Goal: Task Accomplishment & Management: Manage account settings

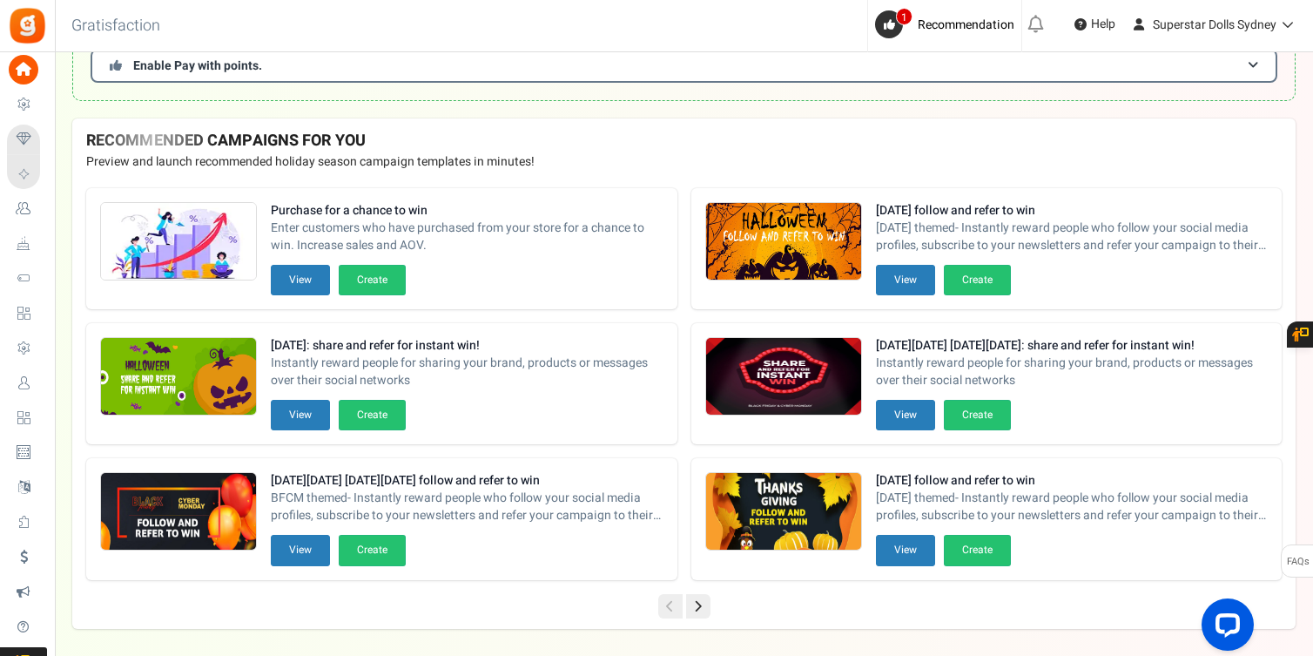
scroll to position [230, 0]
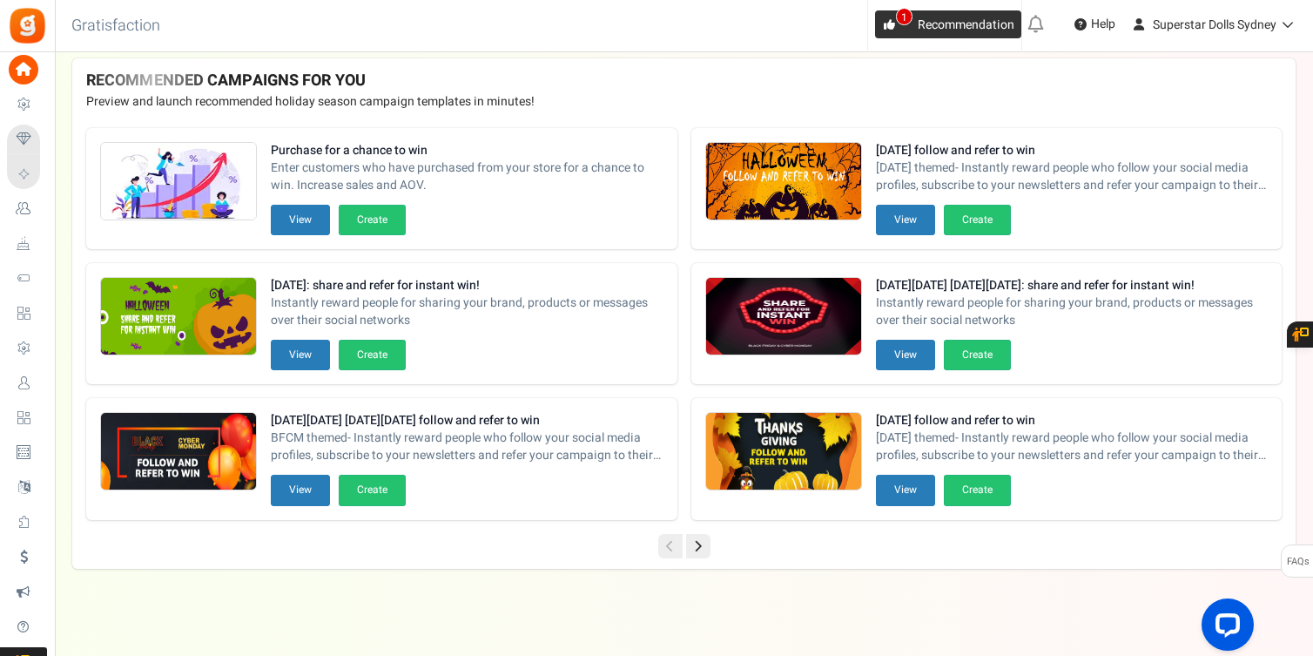
click at [925, 17] on span "Recommendation" at bounding box center [966, 25] width 97 height 18
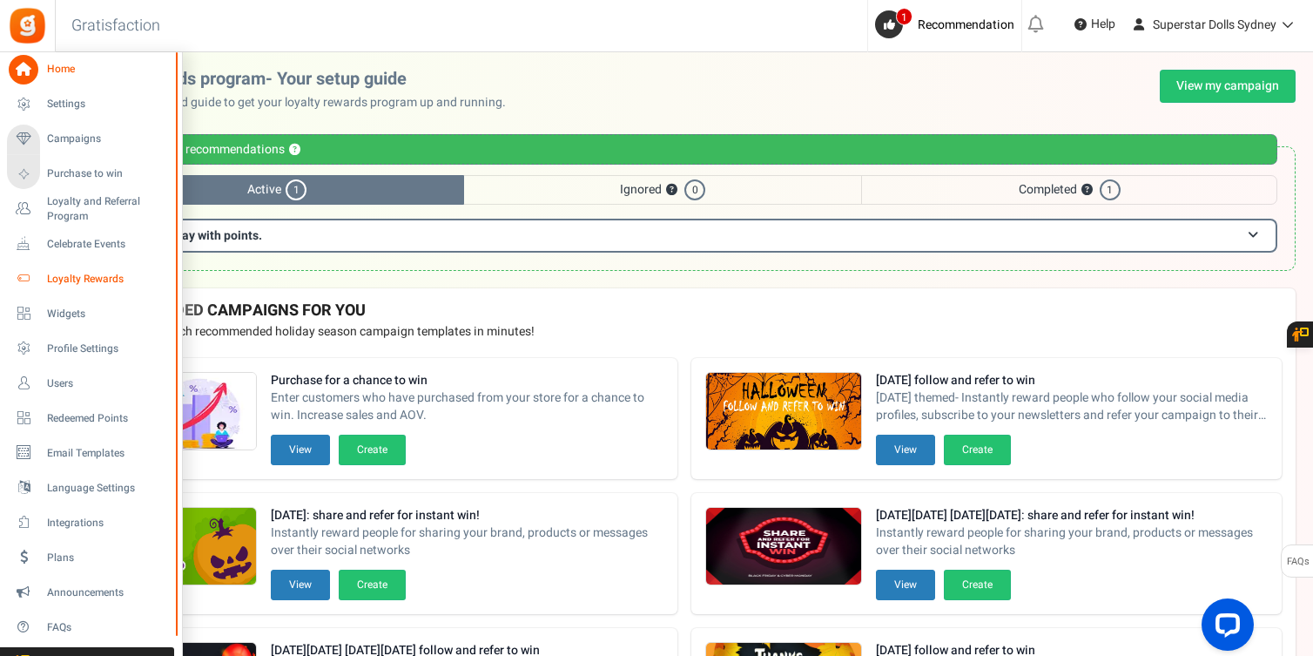
click at [83, 282] on span "Loyalty Rewards" at bounding box center [108, 279] width 122 height 15
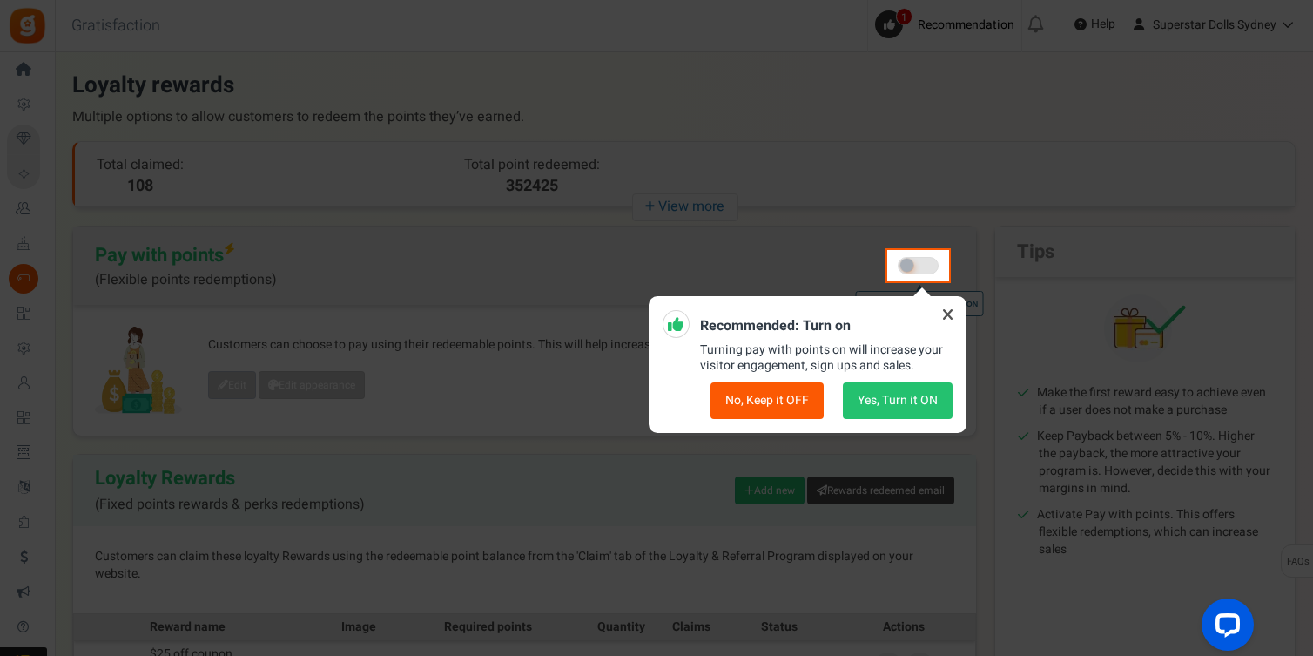
click at [958, 313] on icon at bounding box center [948, 314] width 28 height 28
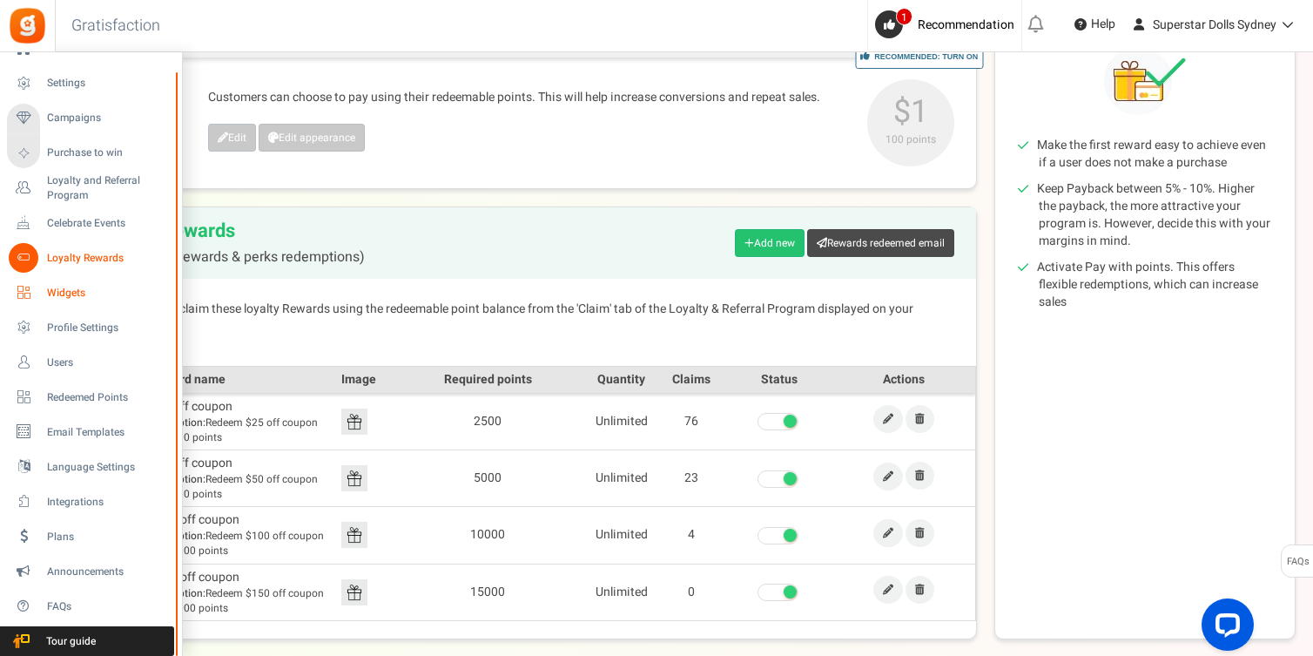
scroll to position [259, 0]
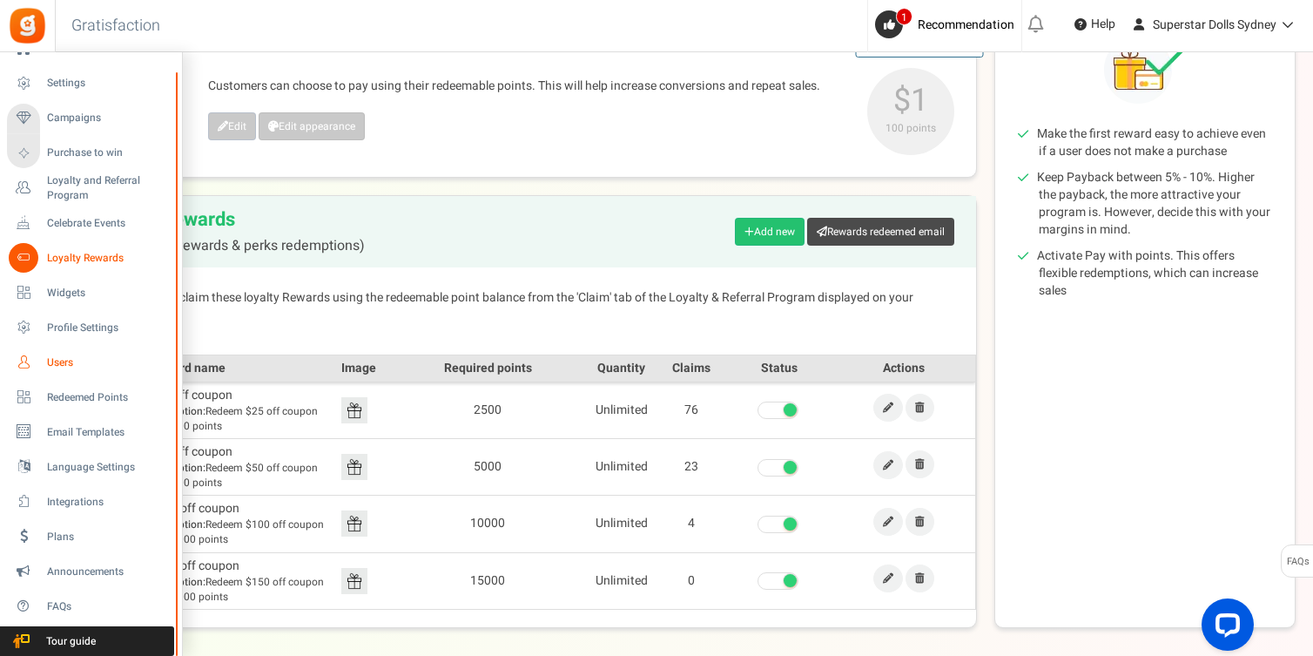
click at [50, 366] on span "Users" at bounding box center [108, 362] width 122 height 15
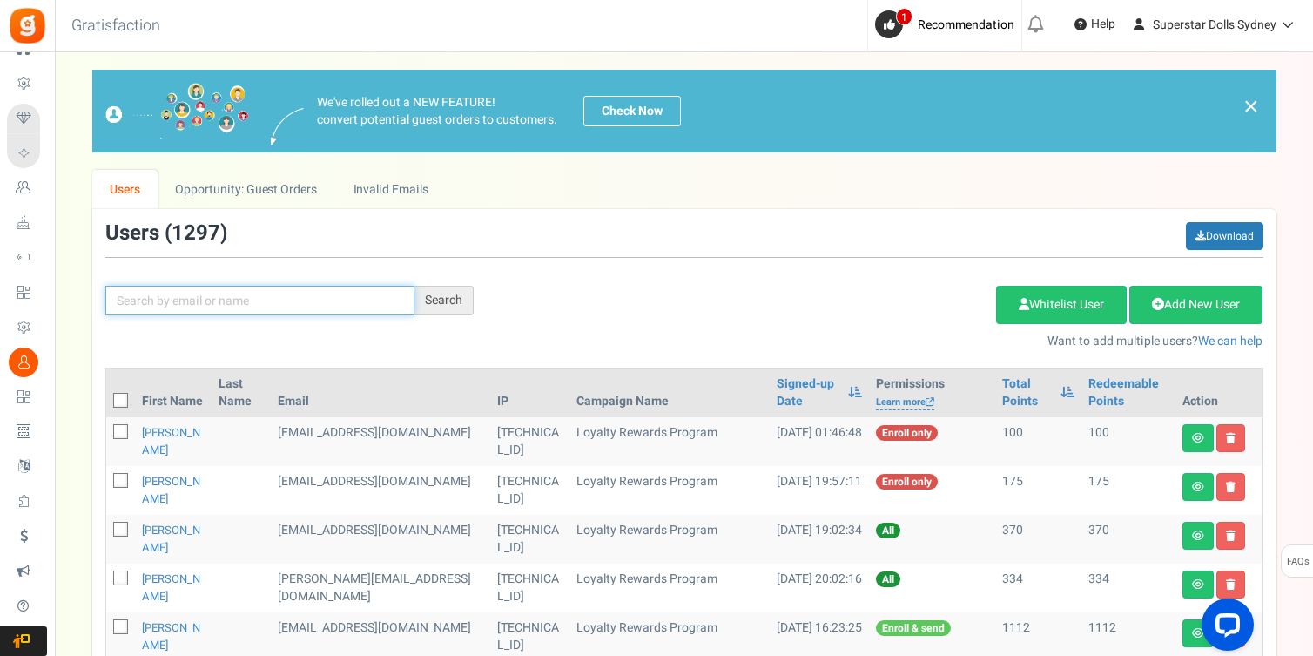
click at [260, 299] on input "text" at bounding box center [259, 301] width 309 height 30
paste input "jorgeoliden79@gmail.com"
type input "jorgeoliden79@gmail.com"
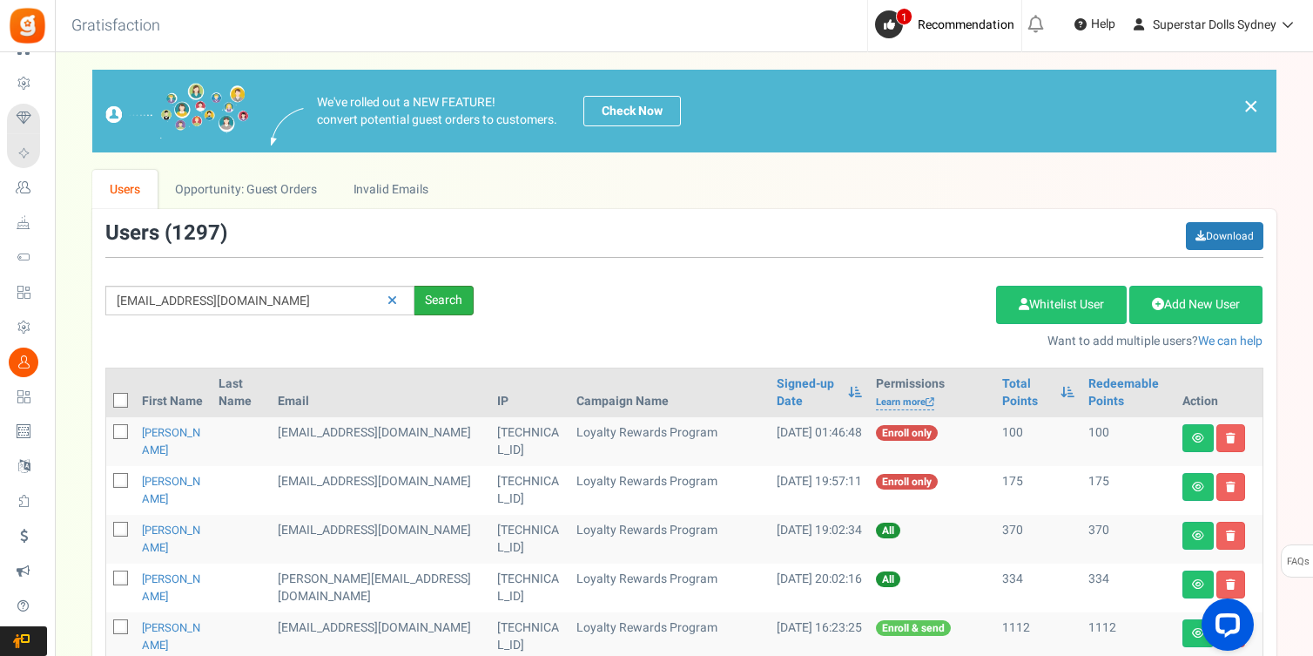
click at [435, 297] on div "Search" at bounding box center [443, 301] width 59 height 30
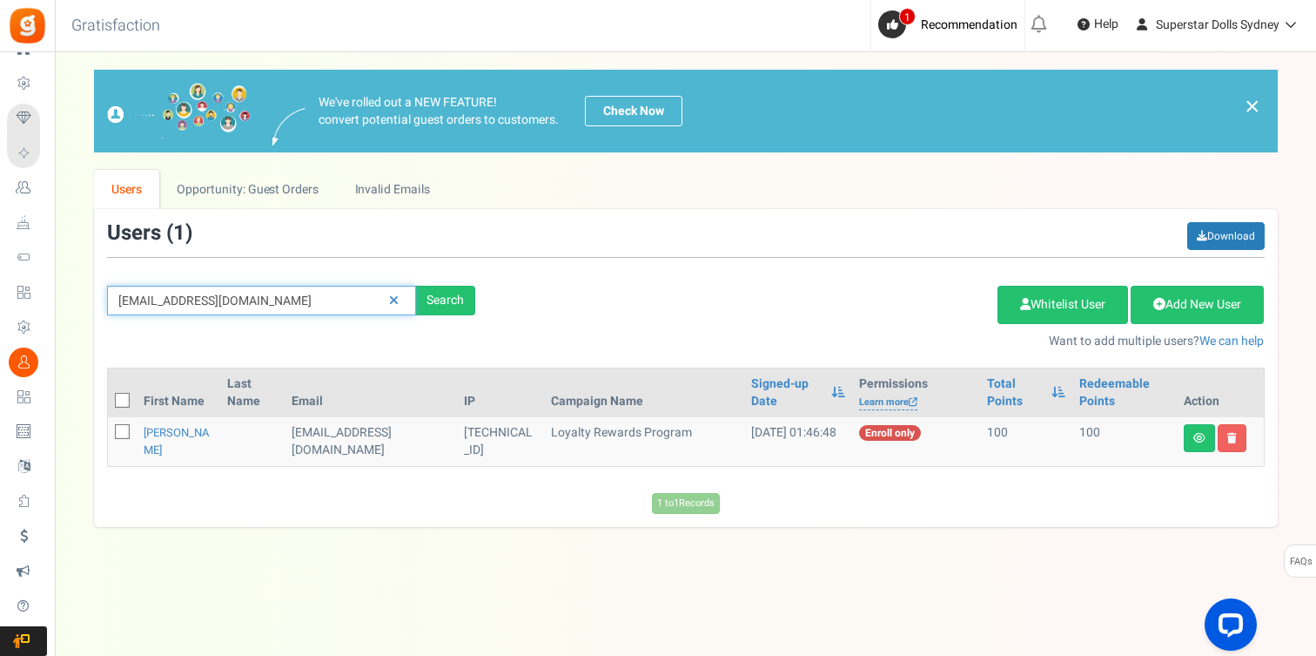
click at [272, 292] on input "jorgeoliden79@gmail.com" at bounding box center [261, 301] width 309 height 30
click at [390, 296] on icon at bounding box center [394, 300] width 10 height 12
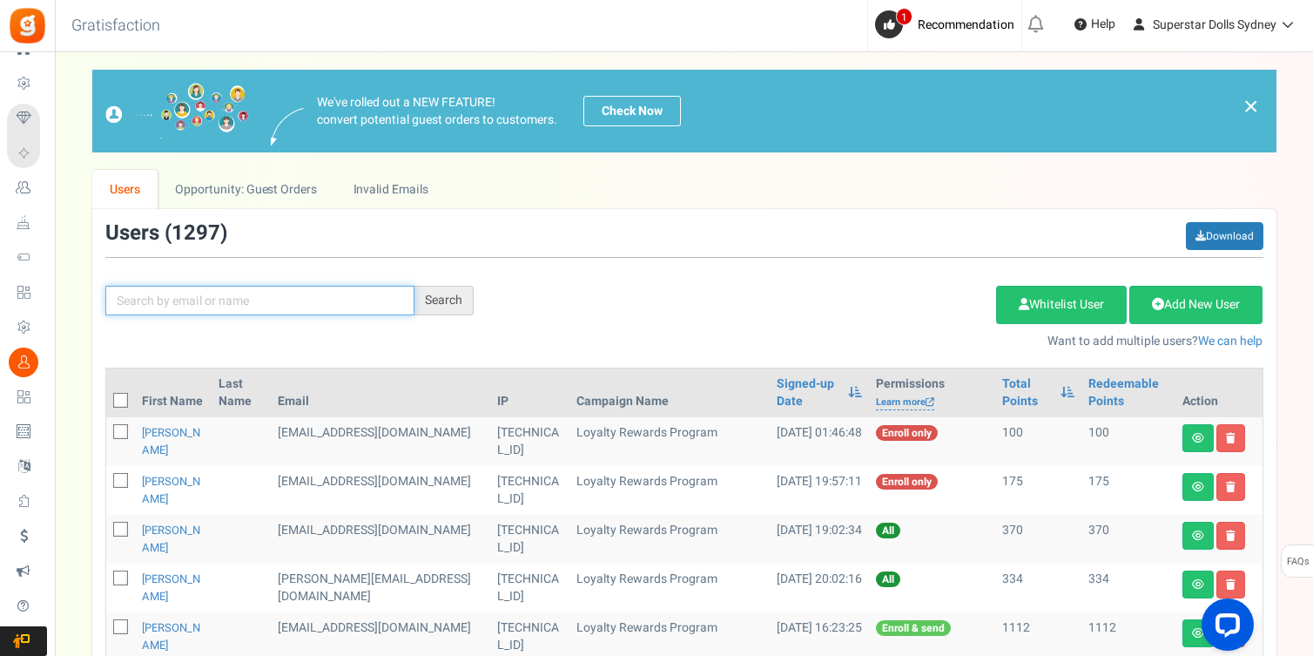
click at [387, 299] on input "text" at bounding box center [259, 301] width 309 height 30
paste input "jorgeoliden79@gmail.com"
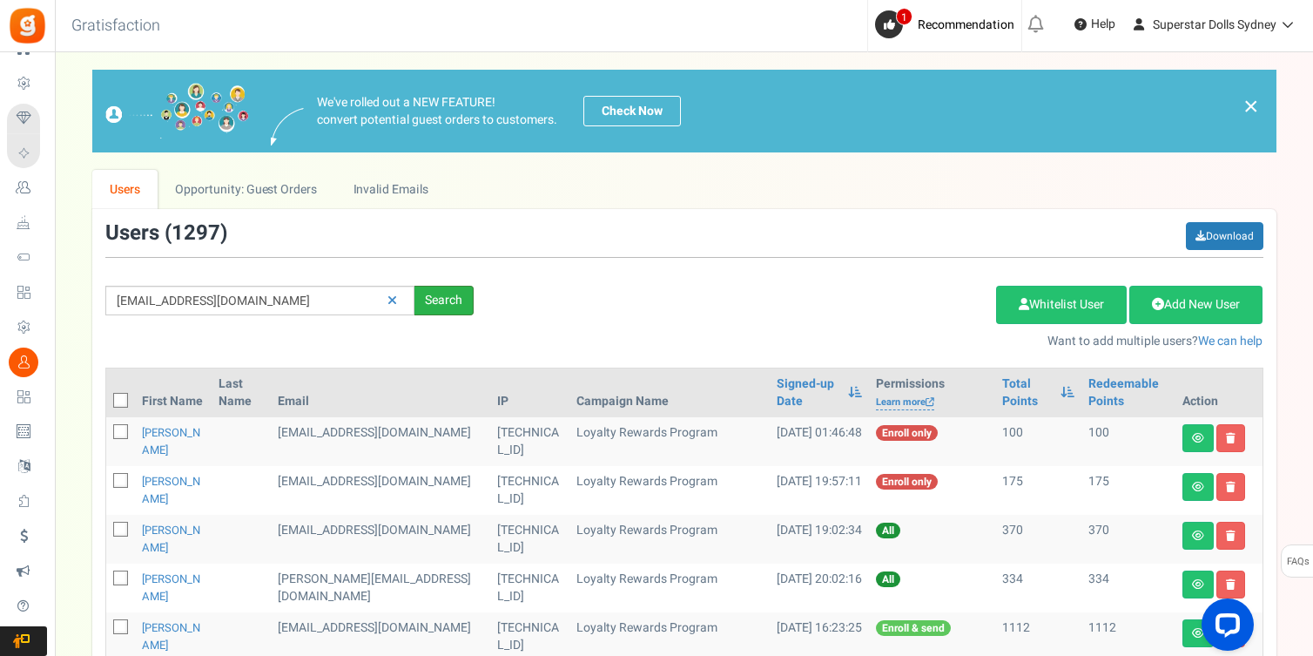
click at [451, 302] on div "Search" at bounding box center [443, 301] width 59 height 30
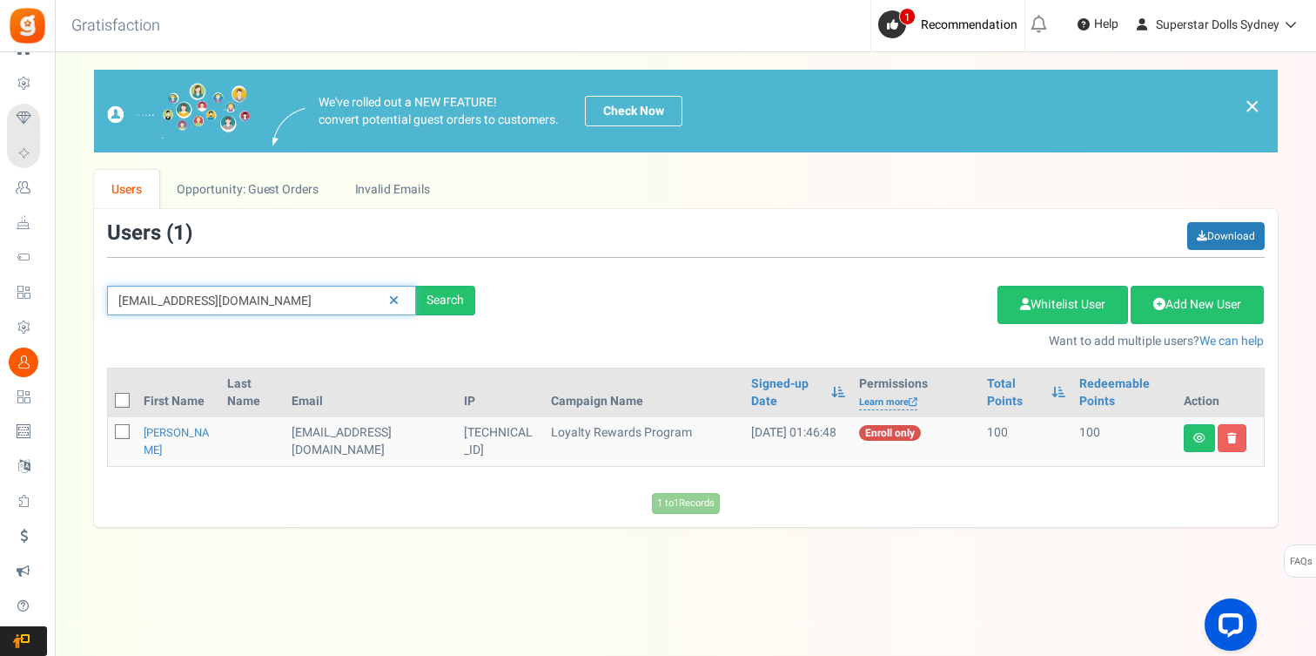
drag, startPoint x: 283, startPoint y: 296, endPoint x: 69, endPoint y: 258, distance: 217.6
click at [69, 258] on div "× Close Add Points ? First Name Last Name Email Do you want to give Welcome bon…" at bounding box center [685, 298] width 1261 height 457
paste input "DG143@"
type input "DG143@mail.com"
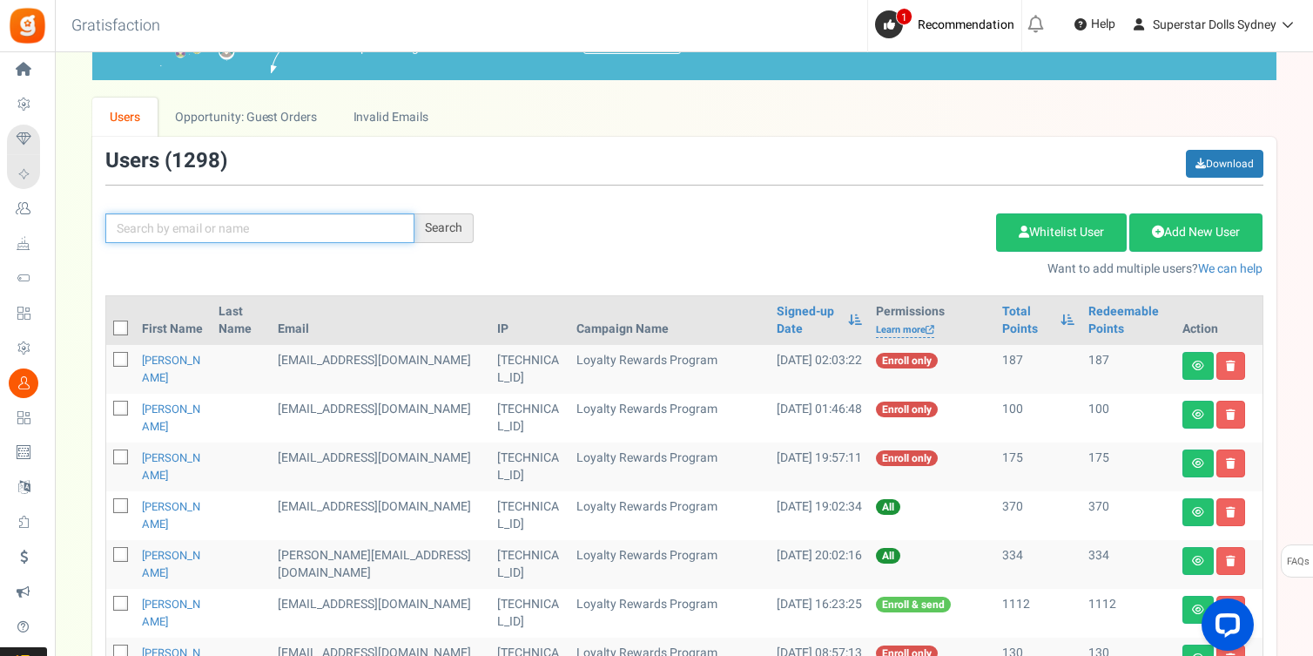
click at [220, 232] on input "text" at bounding box center [259, 228] width 309 height 30
paste input "DG143@mail.com"
type input "DG143@mail.com"
